Goal: Task Accomplishment & Management: Manage account settings

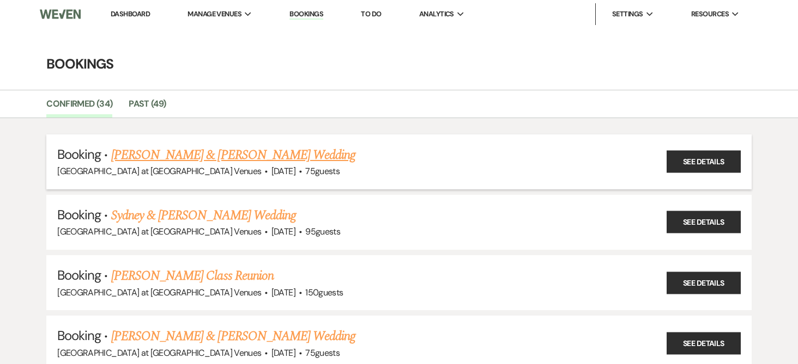
click at [212, 155] on link "[PERSON_NAME] & [PERSON_NAME] Wedding" at bounding box center [233, 155] width 244 height 20
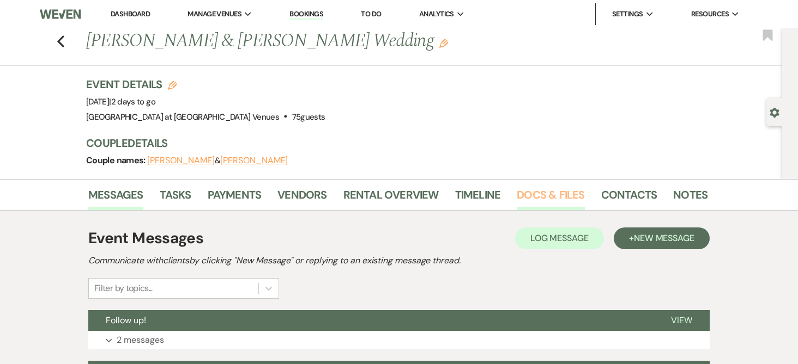
click at [562, 196] on link "Docs & Files" at bounding box center [551, 198] width 68 height 24
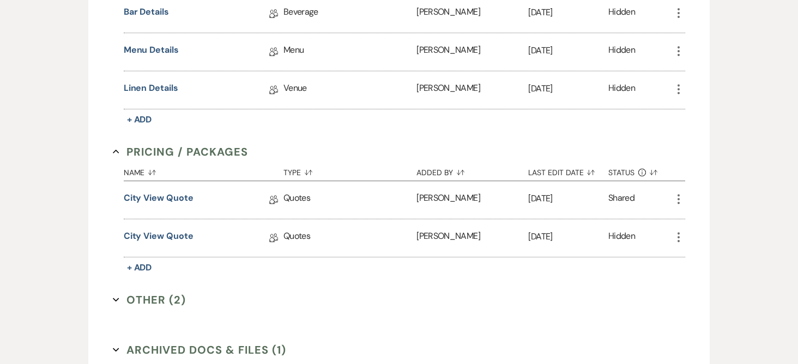
scroll to position [654, 0]
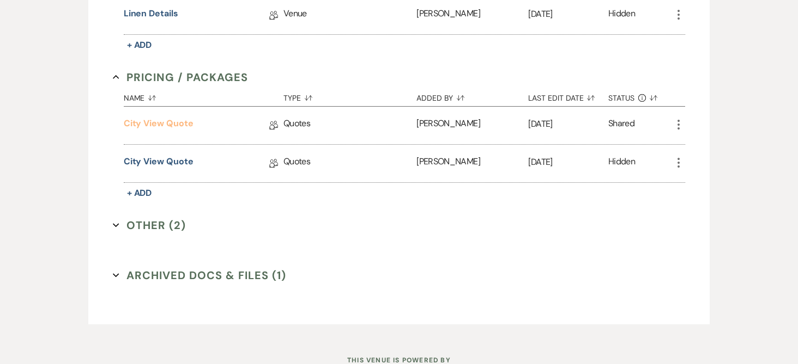
click at [167, 126] on link "City View Quote" at bounding box center [159, 125] width 70 height 17
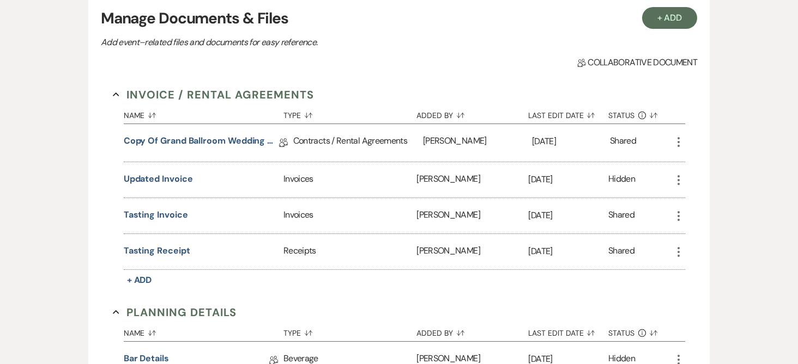
scroll to position [54, 0]
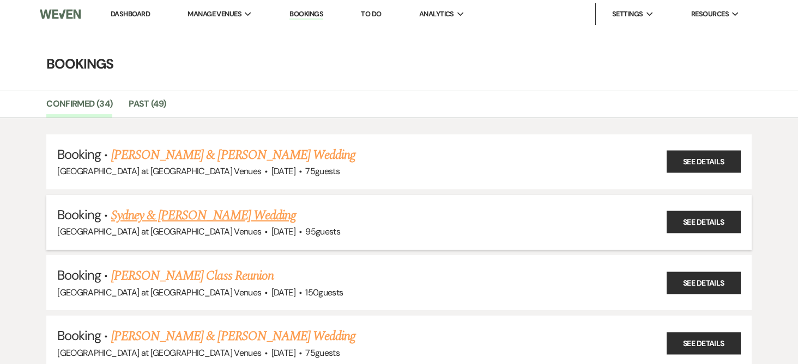
click at [220, 220] on link "Sydney & [PERSON_NAME] Wedding" at bounding box center [203, 216] width 185 height 20
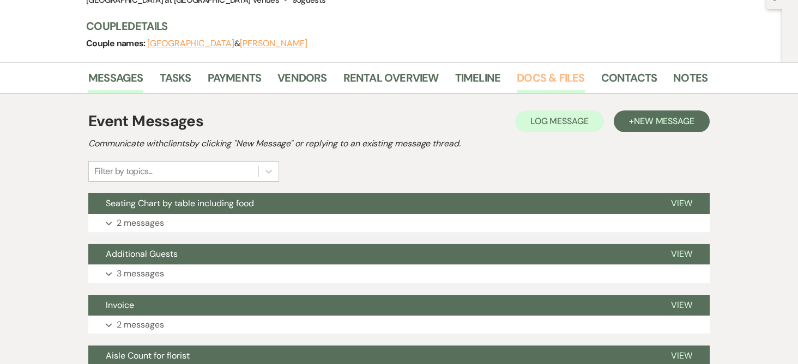
scroll to position [54, 0]
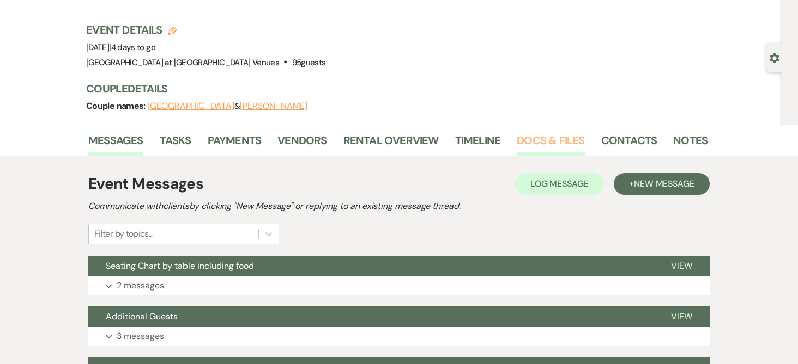
click at [564, 142] on link "Docs & Files" at bounding box center [551, 144] width 68 height 24
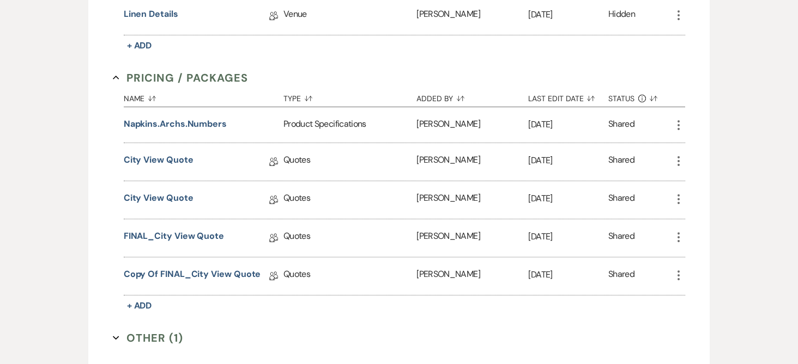
scroll to position [763, 0]
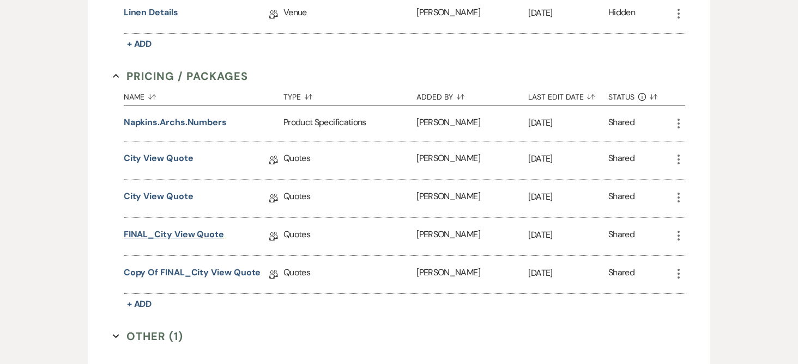
click at [186, 230] on link "FINAL_City View Quote" at bounding box center [174, 236] width 100 height 17
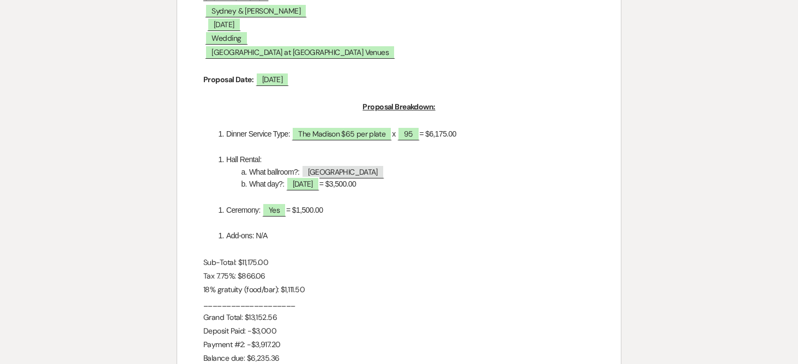
scroll to position [218, 0]
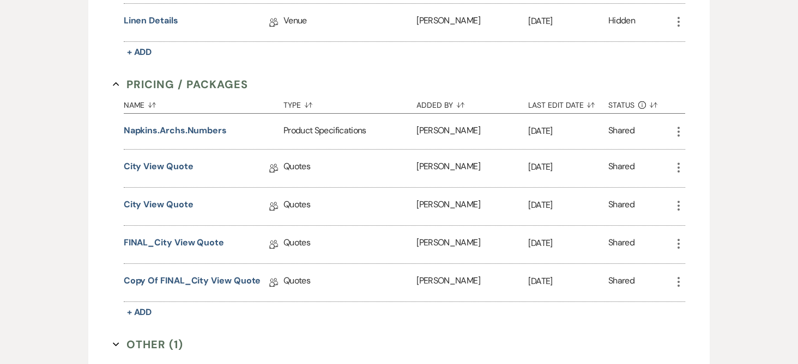
scroll to position [545, 0]
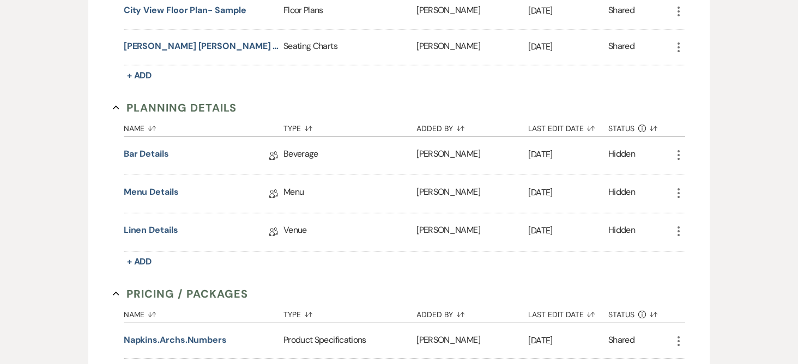
drag, startPoint x: 67, startPoint y: 131, endPoint x: 98, endPoint y: 147, distance: 34.6
click at [67, 131] on div "Messages Tasks Payments Vendors Rental Overview Timeline Docs & Files Contacts …" at bounding box center [399, 149] width 798 height 1030
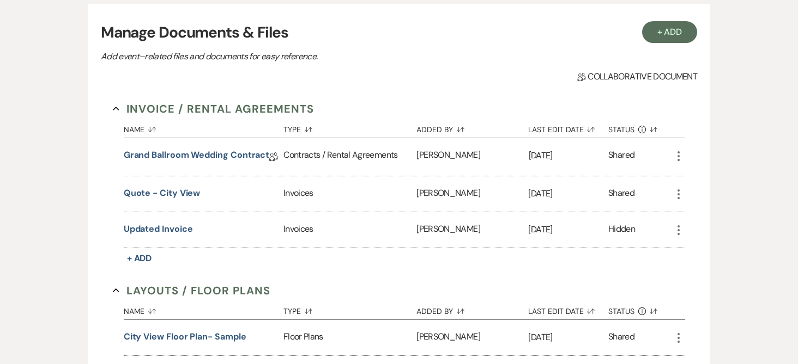
scroll to position [0, 0]
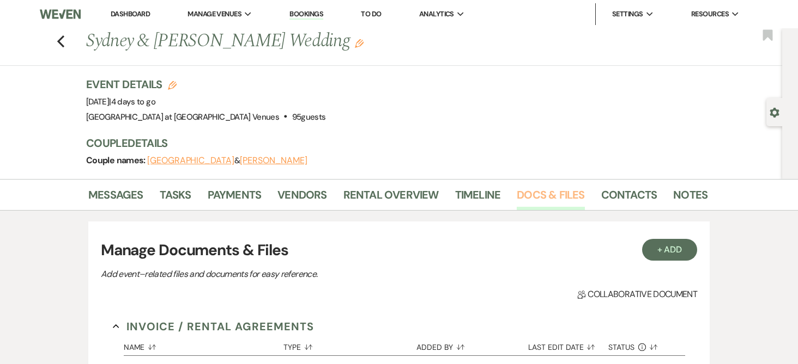
click at [563, 192] on link "Docs & Files" at bounding box center [551, 198] width 68 height 24
click at [309, 15] on link "Bookings" at bounding box center [306, 14] width 34 height 10
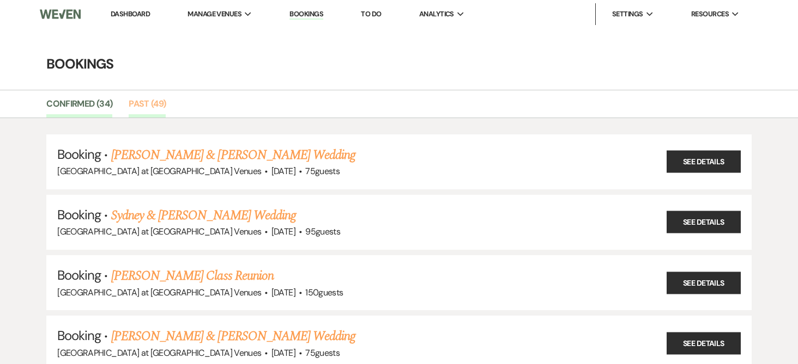
click at [151, 105] on link "Past (49)" at bounding box center [147, 107] width 37 height 21
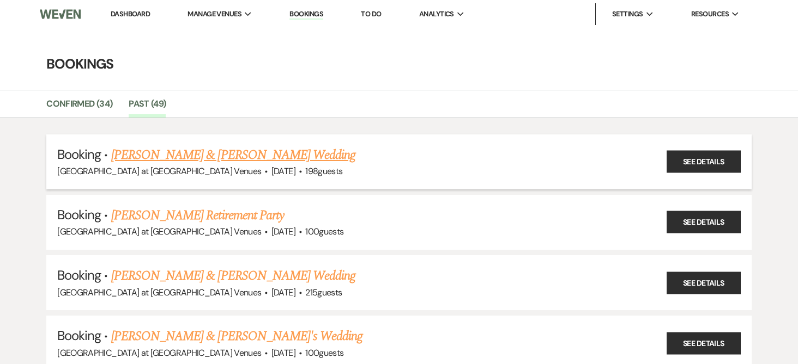
click at [130, 157] on link "[PERSON_NAME] & [PERSON_NAME] Wedding" at bounding box center [233, 155] width 244 height 20
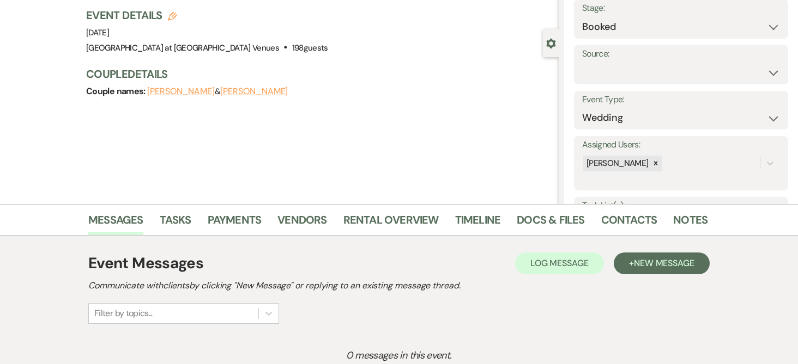
scroll to position [163, 0]
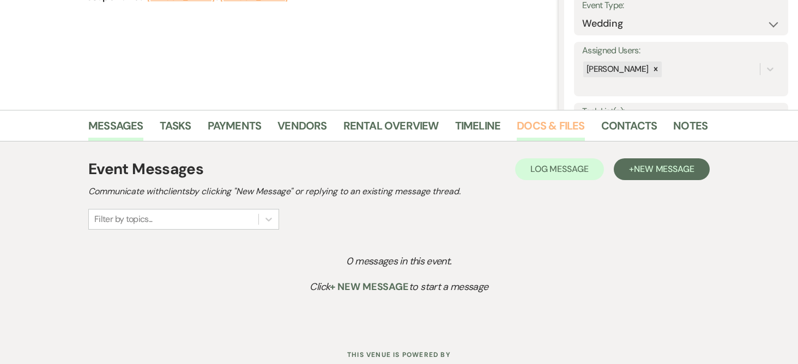
click at [536, 130] on link "Docs & Files" at bounding box center [551, 129] width 68 height 24
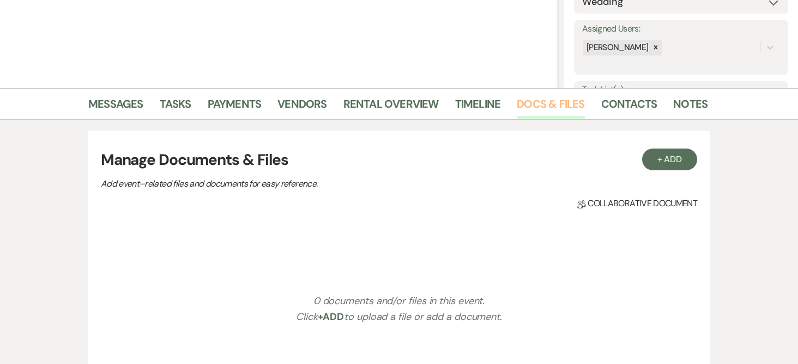
click at [539, 105] on link "Docs & Files" at bounding box center [551, 107] width 68 height 24
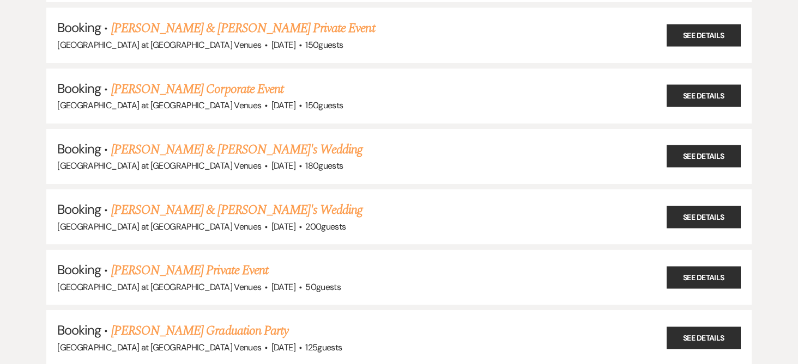
scroll to position [1090, 0]
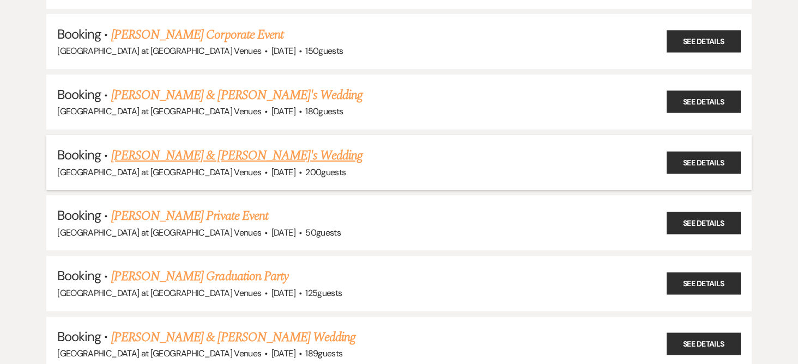
click at [179, 149] on link "[PERSON_NAME] & [PERSON_NAME]'s Wedding" at bounding box center [237, 156] width 252 height 20
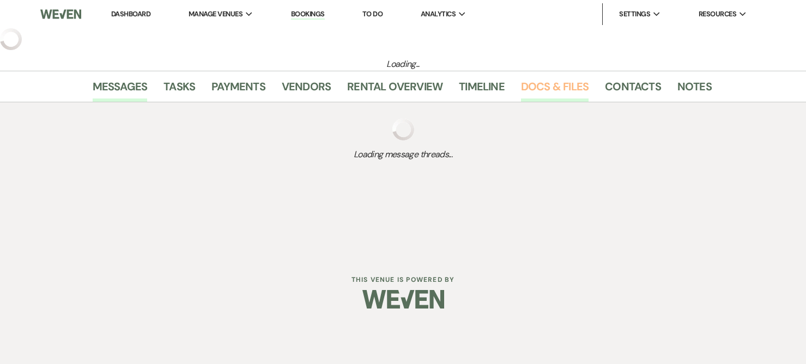
click at [543, 81] on link "Docs & Files" at bounding box center [555, 90] width 68 height 24
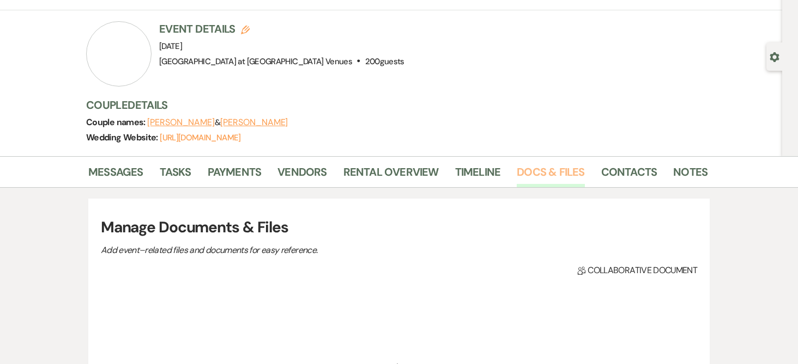
scroll to position [54, 0]
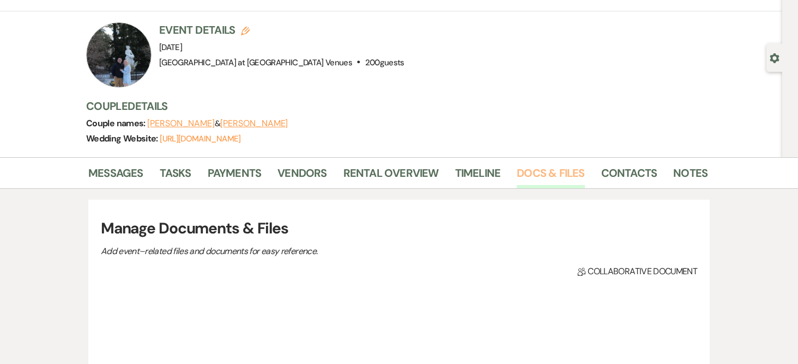
click at [543, 171] on link "Docs & Files" at bounding box center [551, 177] width 68 height 24
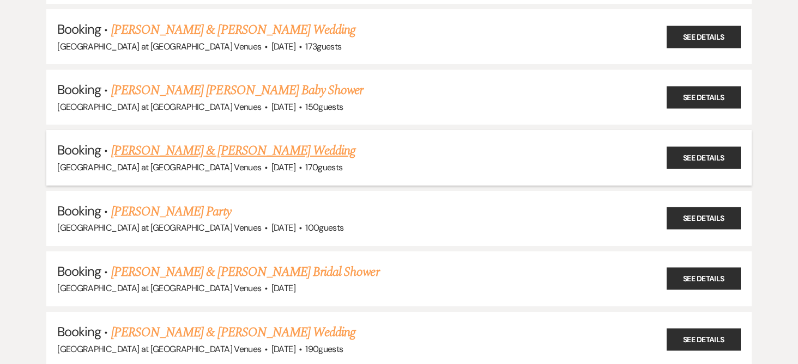
scroll to position [1580, 0]
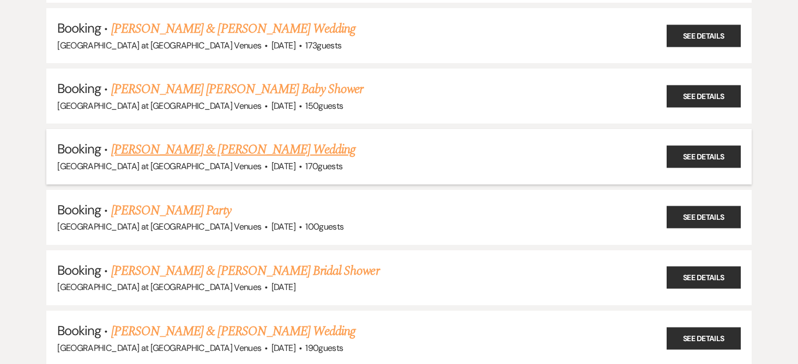
click at [196, 147] on link "[PERSON_NAME] & [PERSON_NAME] Wedding" at bounding box center [233, 150] width 244 height 20
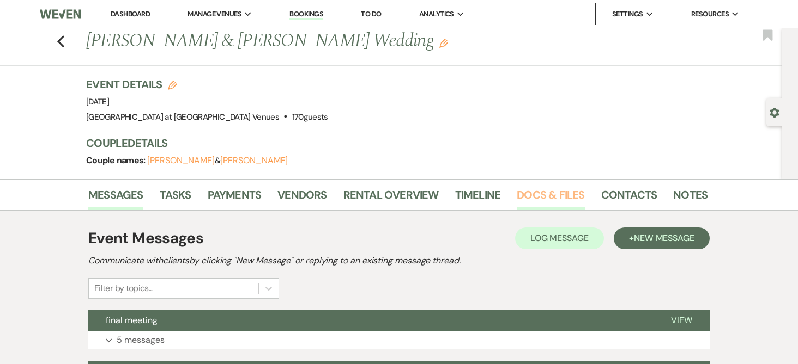
click at [546, 201] on link "Docs & Files" at bounding box center [551, 198] width 68 height 24
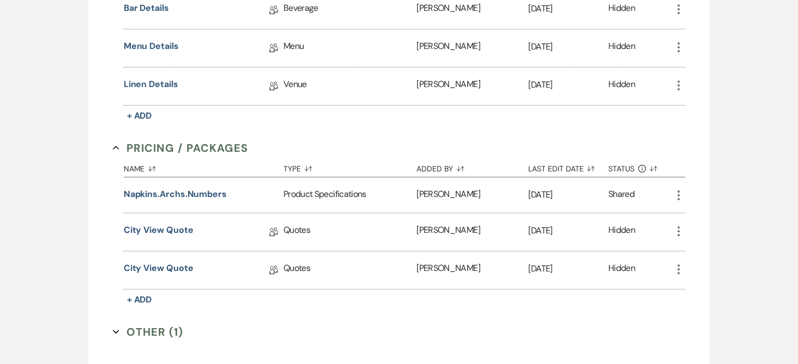
scroll to position [708, 0]
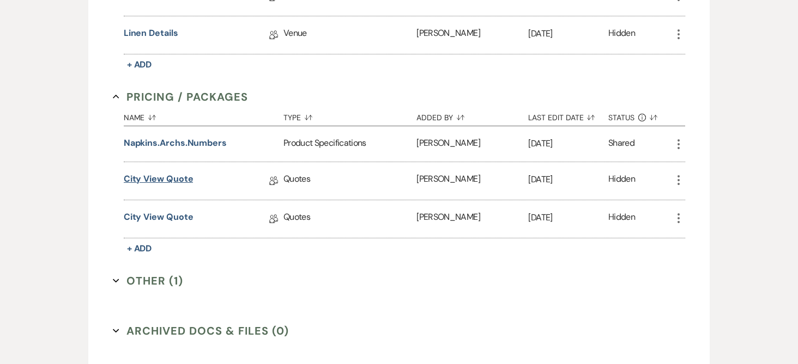
click at [171, 179] on link "City View Quote" at bounding box center [159, 181] width 70 height 17
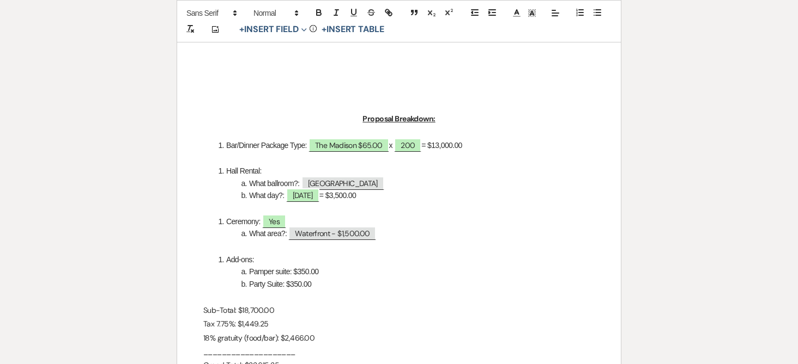
scroll to position [436, 0]
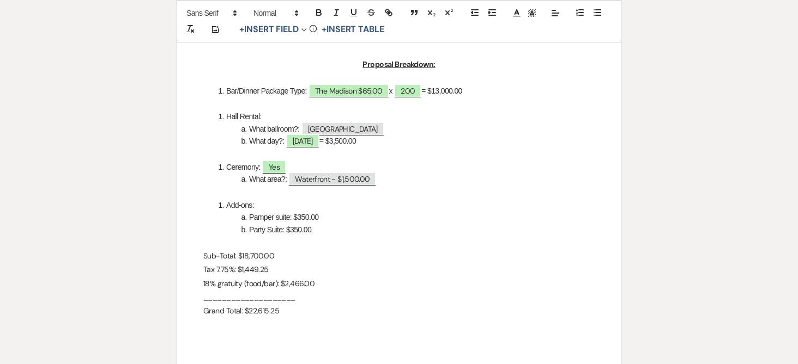
scroll to position [708, 0]
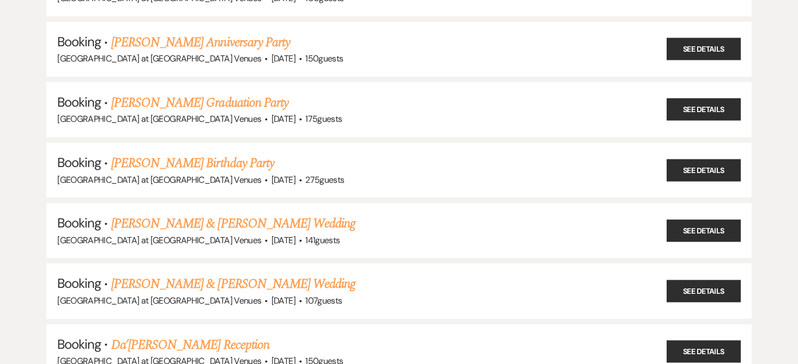
scroll to position [2070, 0]
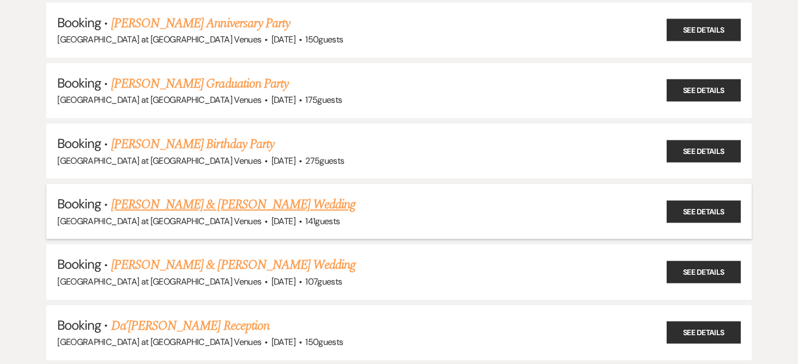
click at [201, 206] on link "[PERSON_NAME] & [PERSON_NAME] Wedding" at bounding box center [233, 205] width 244 height 20
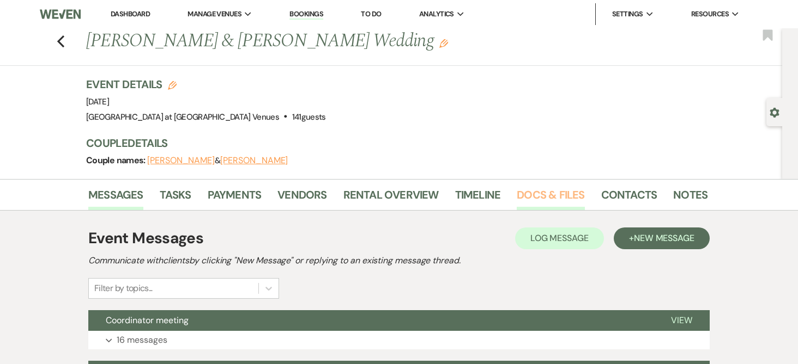
click at [543, 190] on link "Docs & Files" at bounding box center [551, 198] width 68 height 24
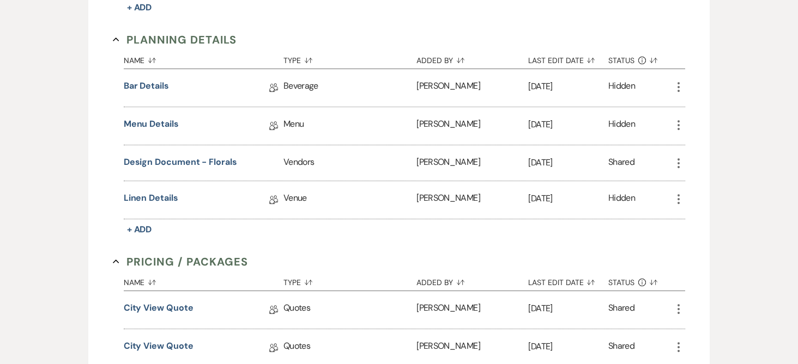
scroll to position [654, 0]
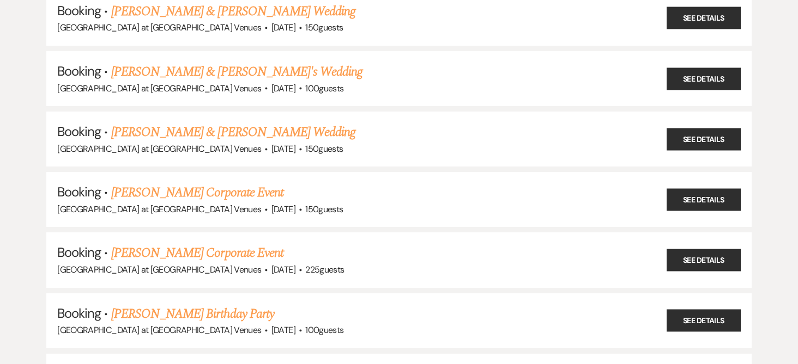
scroll to position [490, 0]
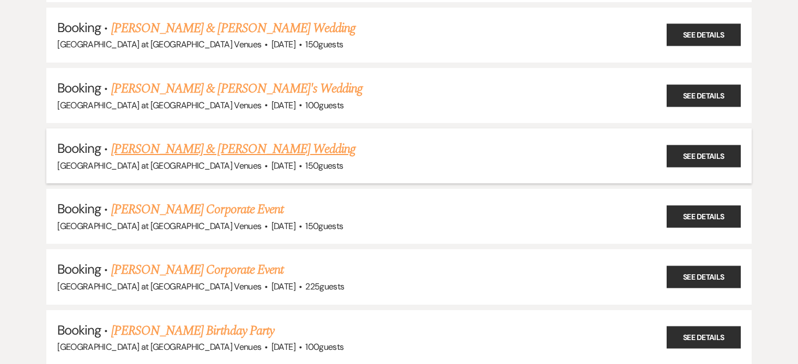
click at [236, 149] on link "[PERSON_NAME] & [PERSON_NAME] Wedding" at bounding box center [233, 149] width 244 height 20
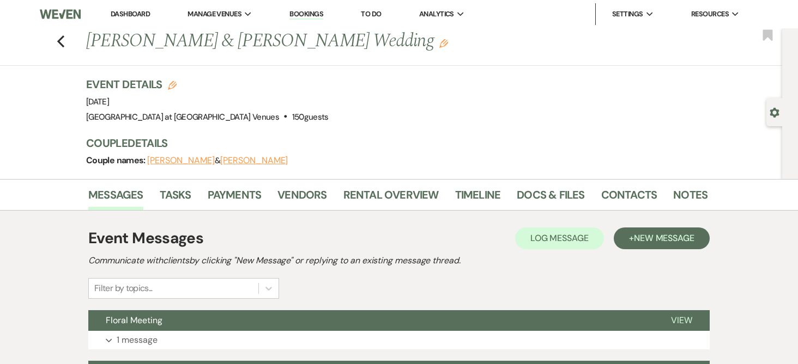
click at [539, 180] on div "Messages Tasks Payments Vendors Rental Overview Timeline Docs & Files Contacts …" at bounding box center [399, 195] width 798 height 32
click at [545, 193] on link "Docs & Files" at bounding box center [551, 198] width 68 height 24
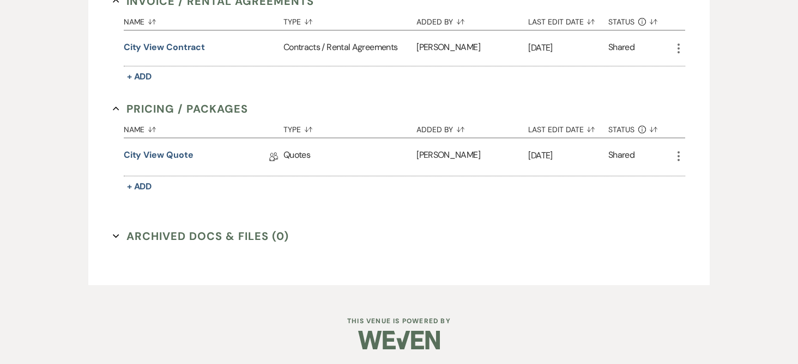
scroll to position [327, 0]
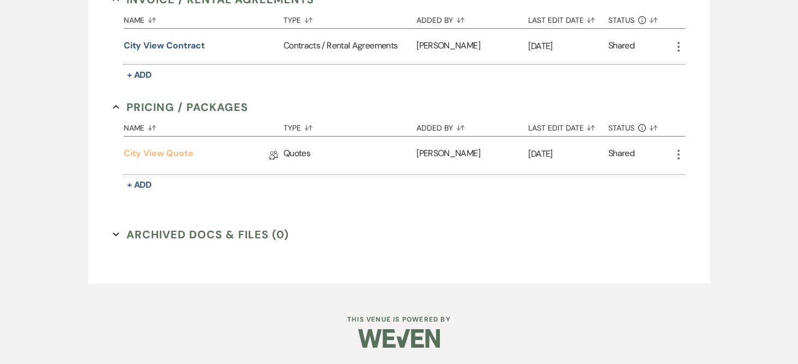
click at [153, 154] on link "City View Quote" at bounding box center [159, 155] width 70 height 17
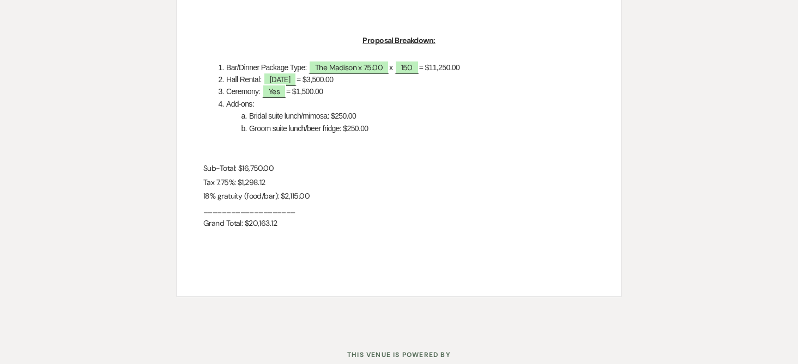
scroll to position [388, 0]
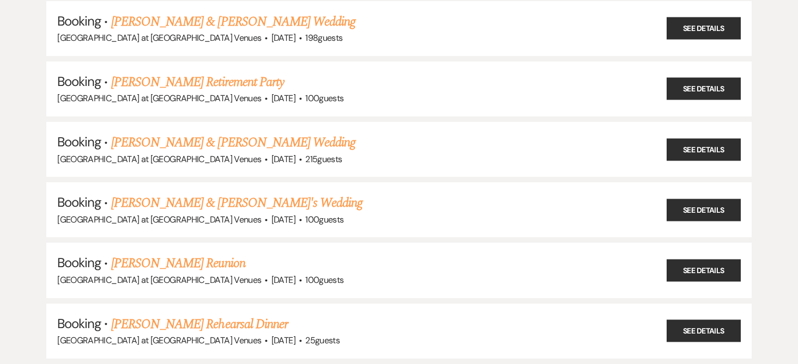
scroll to position [109, 0]
